Goal: Information Seeking & Learning: Find specific page/section

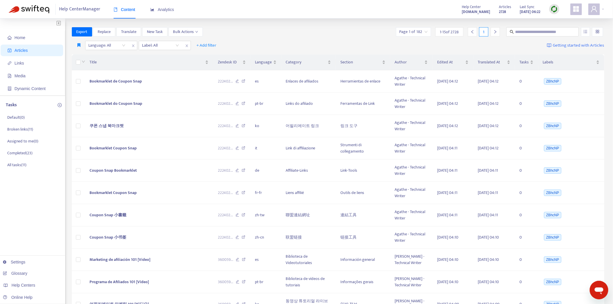
click at [555, 8] on img at bounding box center [553, 9] width 7 height 7
click at [556, 21] on link "Quick Sync" at bounding box center [566, 21] width 25 height 7
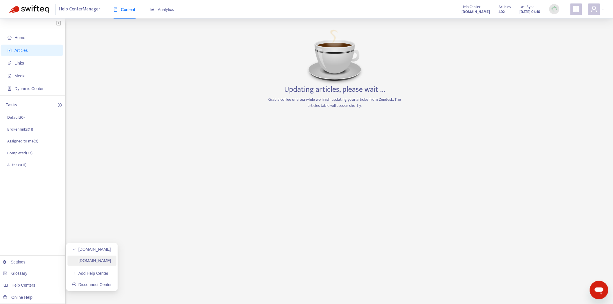
click at [92, 263] on link "[DOMAIN_NAME]" at bounding box center [91, 260] width 39 height 5
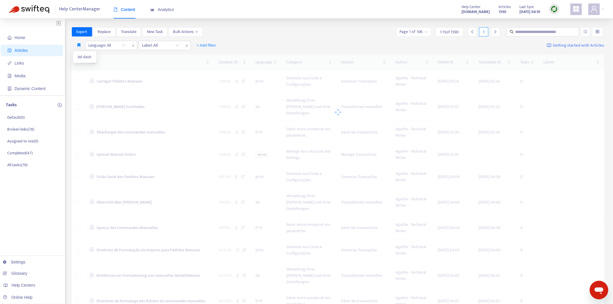
click at [80, 55] on span "Ad dash" at bounding box center [85, 57] width 14 height 6
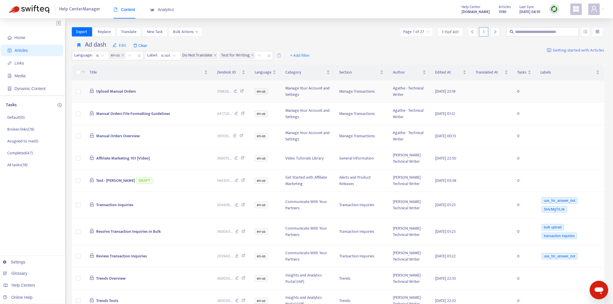
click at [119, 89] on span "Upload Manual Orders" at bounding box center [116, 91] width 40 height 7
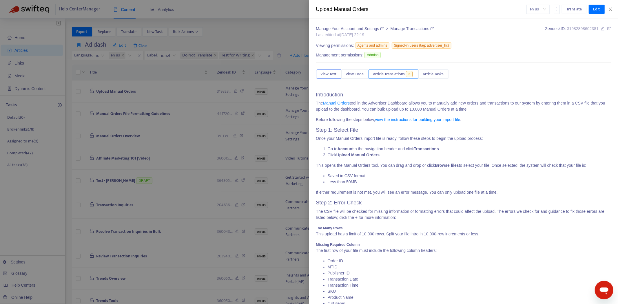
click at [396, 76] on span "Article Translations" at bounding box center [389, 74] width 32 height 6
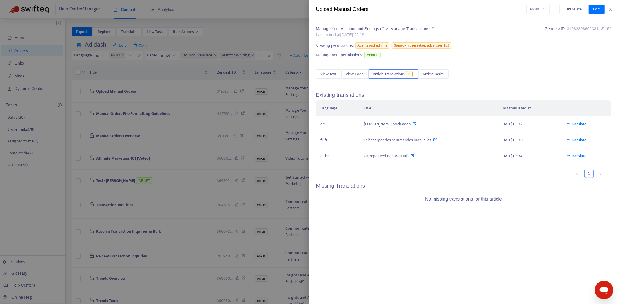
click at [15, 232] on div at bounding box center [309, 152] width 618 height 304
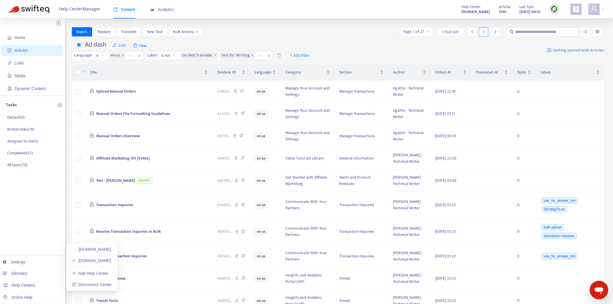
click at [99, 244] on ul "[DOMAIN_NAME] [DOMAIN_NAME] Add Help Center Disconnect Center" at bounding box center [91, 267] width 51 height 48
click at [94, 248] on link "[DOMAIN_NAME]" at bounding box center [91, 249] width 39 height 5
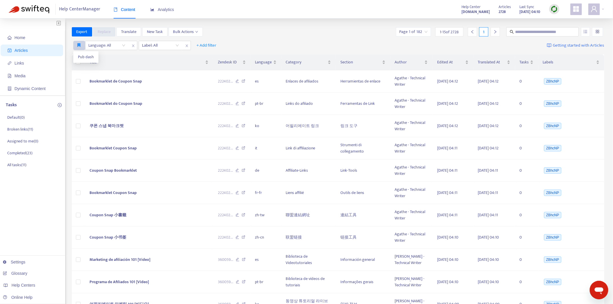
click at [80, 47] on icon "button" at bounding box center [79, 45] width 3 height 4
click at [79, 58] on span "Pub dash" at bounding box center [86, 57] width 16 height 6
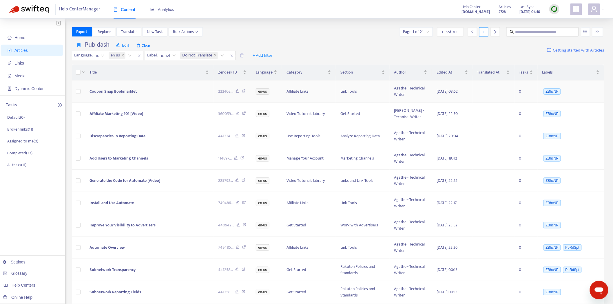
click at [123, 91] on span "Coupon Snap Bookmarklet" at bounding box center [112, 91] width 47 height 7
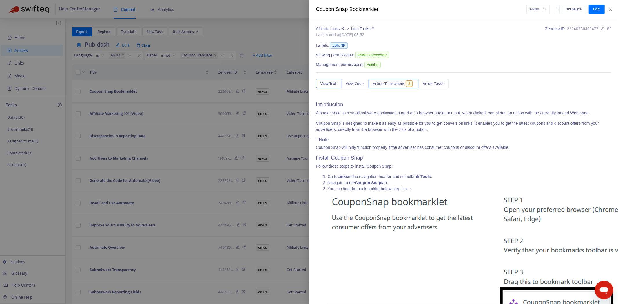
click at [383, 79] on button "Article Translations 8" at bounding box center [393, 83] width 50 height 9
